Goal: Task Accomplishment & Management: Complete application form

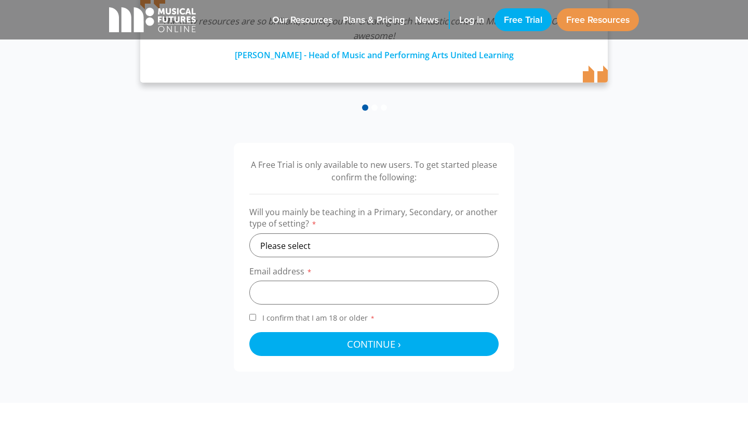
scroll to position [289, 0]
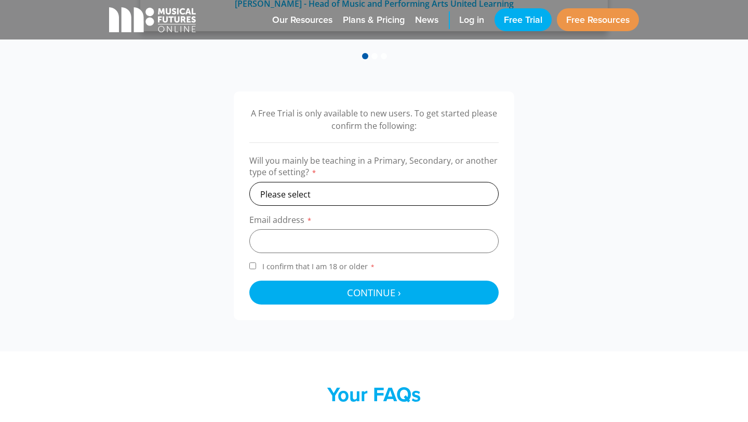
click at [378, 188] on select "Please select Primary Secondary Other" at bounding box center [373, 194] width 249 height 24
select select "primary"
click at [249, 182] on select "Please select Primary Secondary Other" at bounding box center [373, 194] width 249 height 24
click at [288, 246] on input "email" at bounding box center [373, 241] width 249 height 24
type input "[EMAIL_ADDRESS][DOMAIN_NAME]"
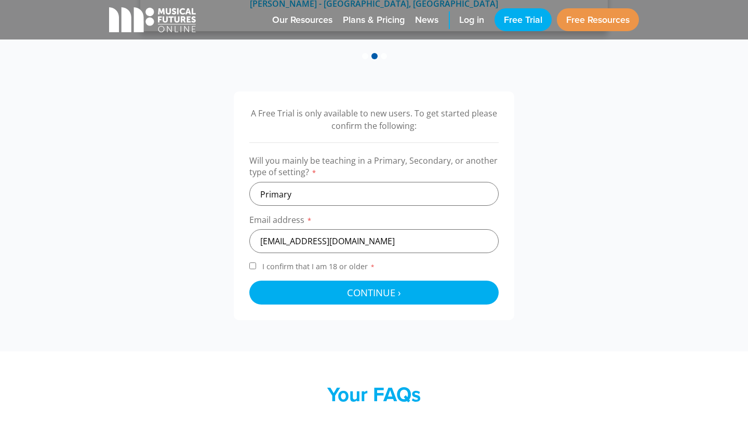
click at [255, 264] on input "I confirm that I am 18 or older *" at bounding box center [252, 265] width 7 height 7
checkbox input "true"
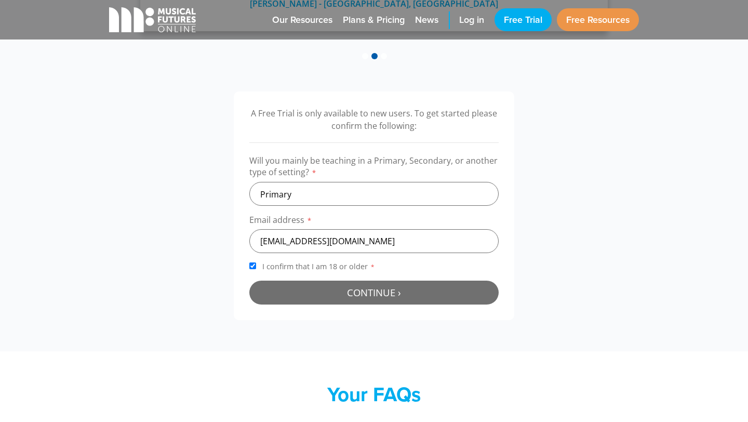
click at [376, 289] on span "Continue ›" at bounding box center [374, 292] width 54 height 13
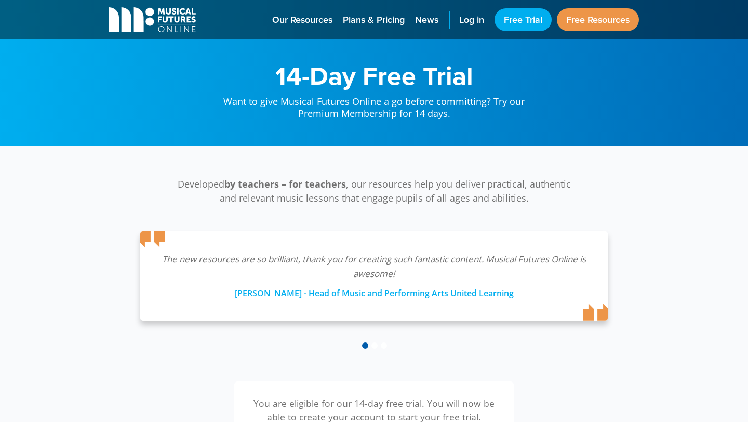
scroll to position [339, 0]
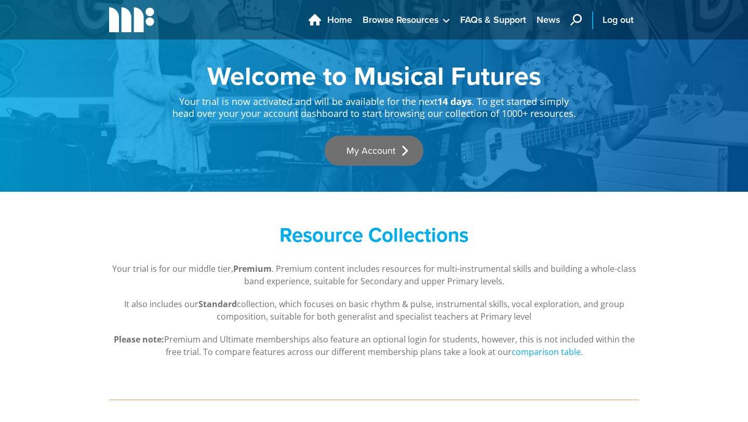
click at [372, 158] on link "My Account" at bounding box center [374, 151] width 99 height 30
